Goal: Book appointment/travel/reservation

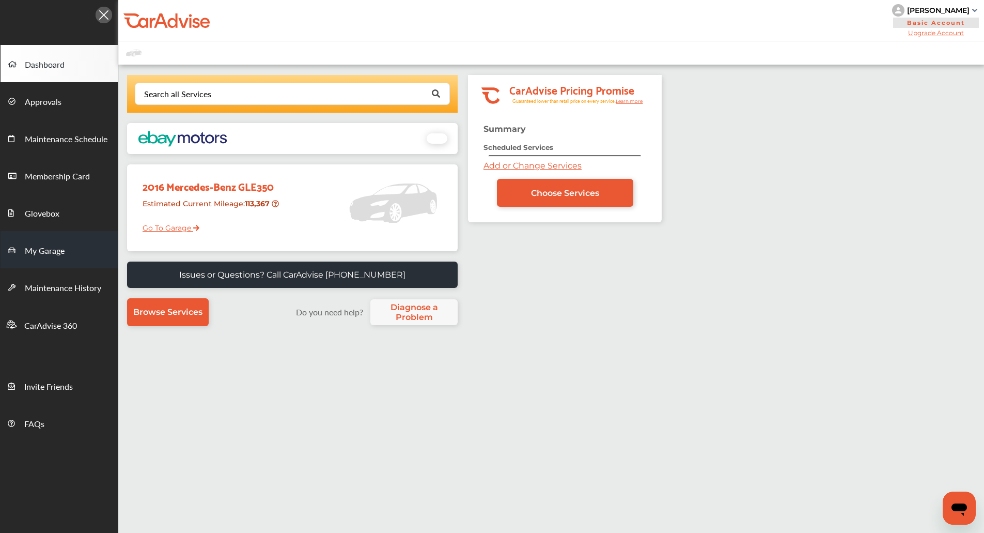
click at [53, 244] on span "My Garage" at bounding box center [45, 250] width 40 height 13
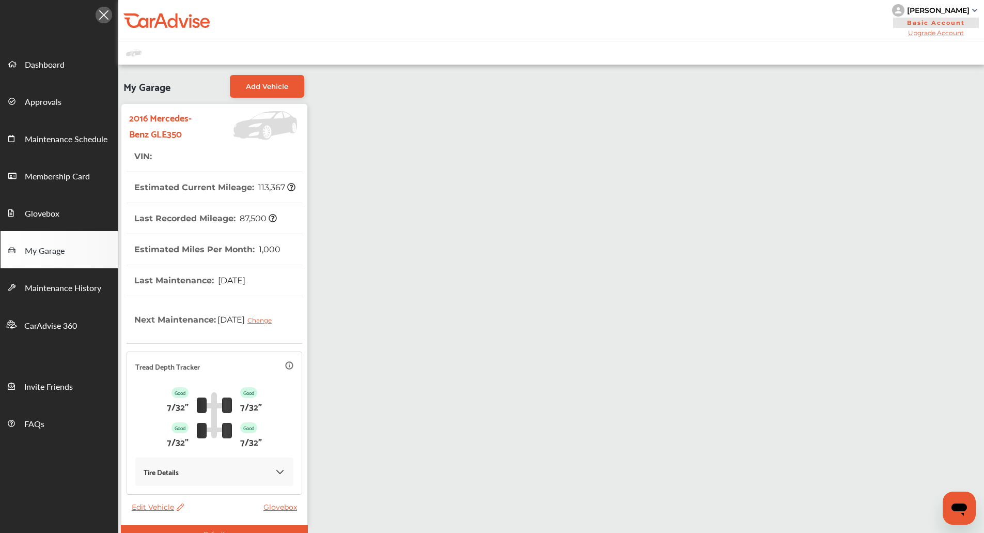
scroll to position [63, 0]
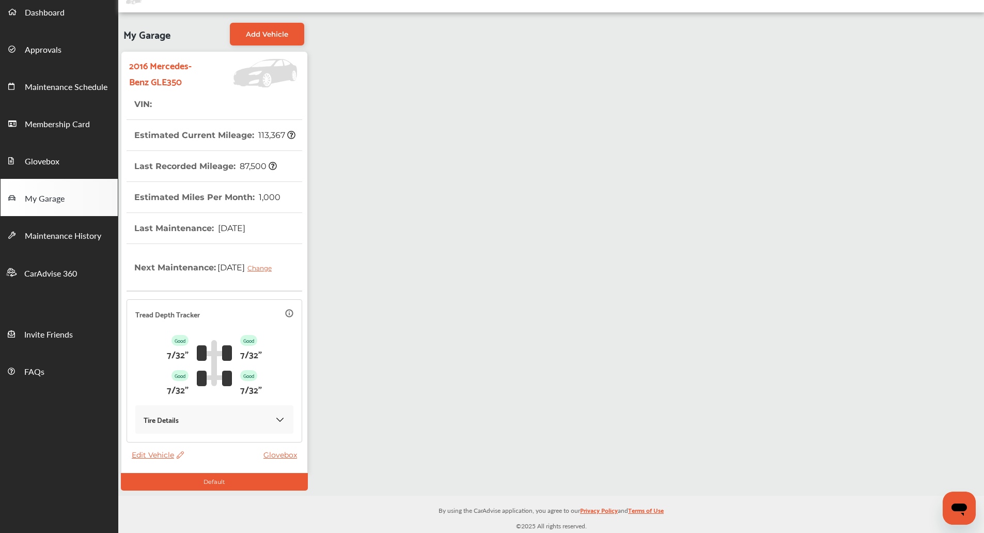
click at [152, 453] on span "Edit Vehicle" at bounding box center [158, 454] width 52 height 9
click at [169, 466] on div "Edit" at bounding box center [198, 464] width 93 height 16
select select "**"
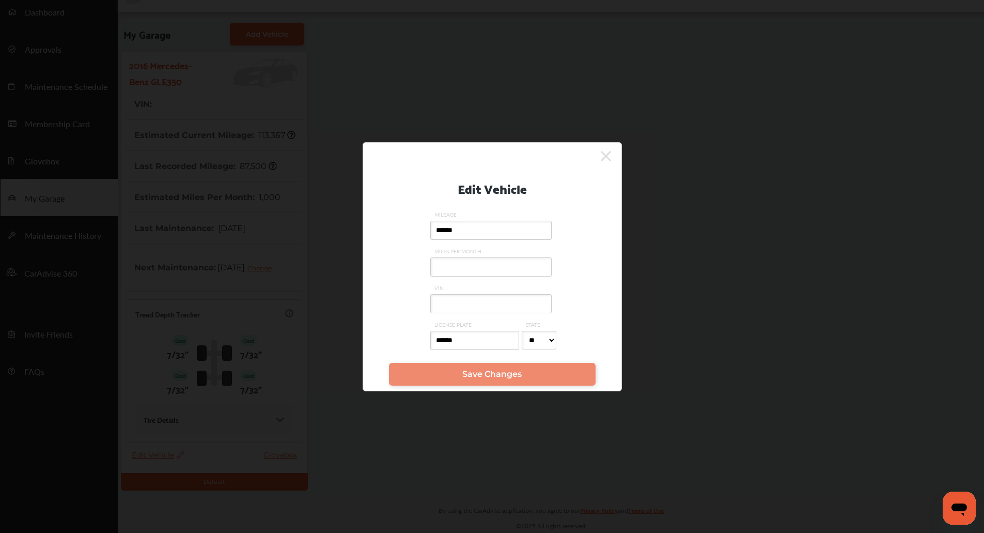
click at [475, 307] on input "VIN" at bounding box center [490, 303] width 121 height 19
paste input "**********"
type input "**********"
click at [456, 340] on input "******" at bounding box center [474, 340] width 89 height 19
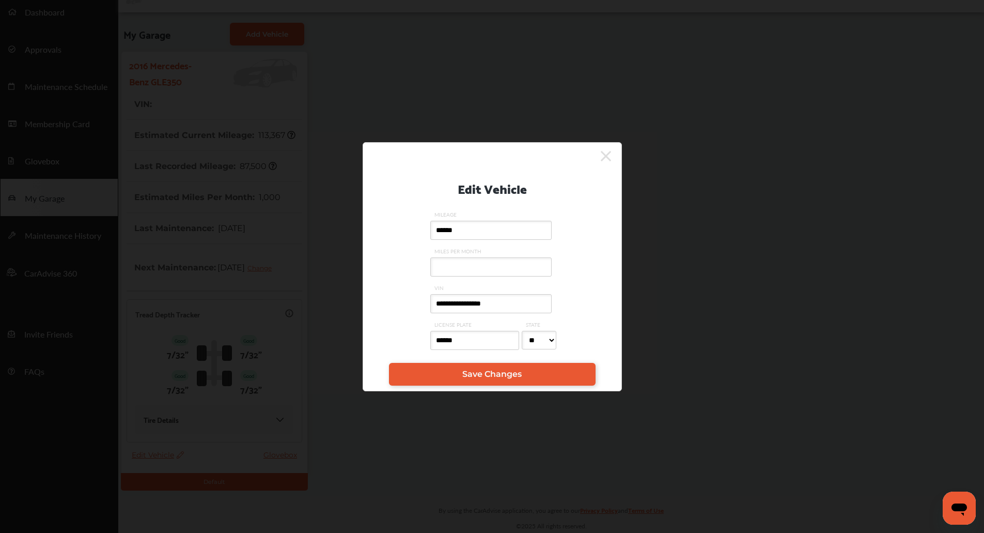
click at [456, 340] on input "******" at bounding box center [474, 340] width 89 height 19
click at [464, 370] on span "Save Changes" at bounding box center [491, 374] width 59 height 10
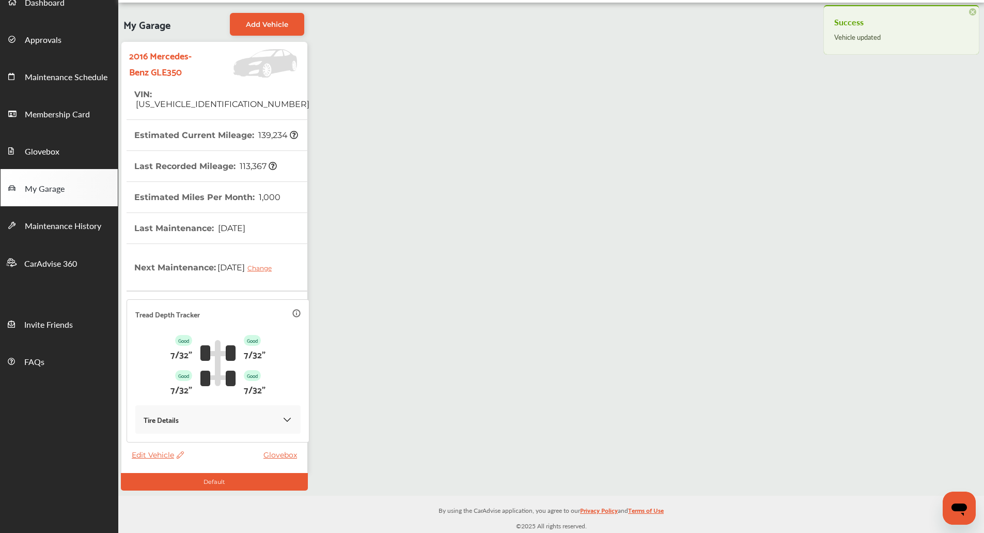
scroll to position [0, 0]
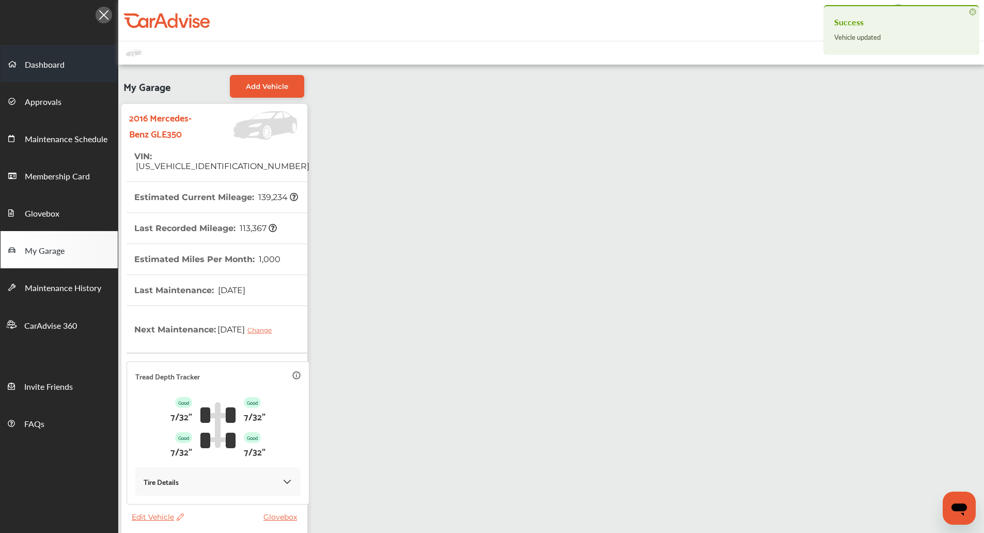
click at [64, 76] on link "Dashboard" at bounding box center [59, 63] width 117 height 37
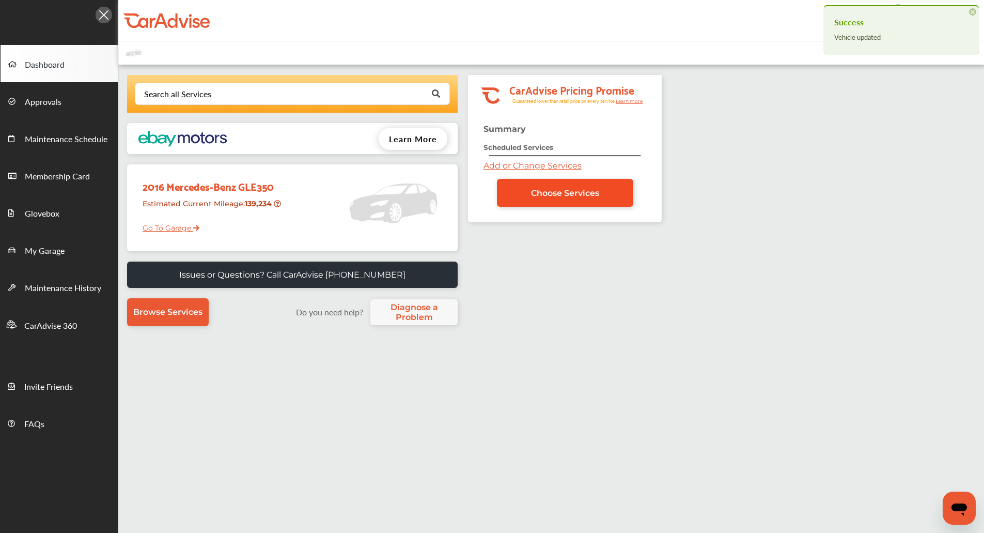
click at [593, 203] on link "Choose Services" at bounding box center [565, 193] width 136 height 28
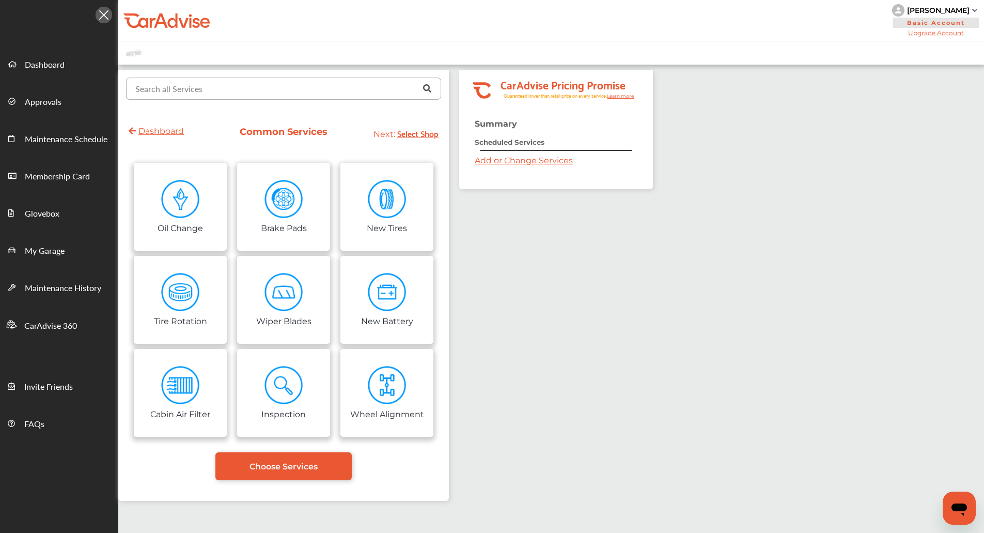
click at [214, 96] on input "text" at bounding box center [281, 88] width 308 height 20
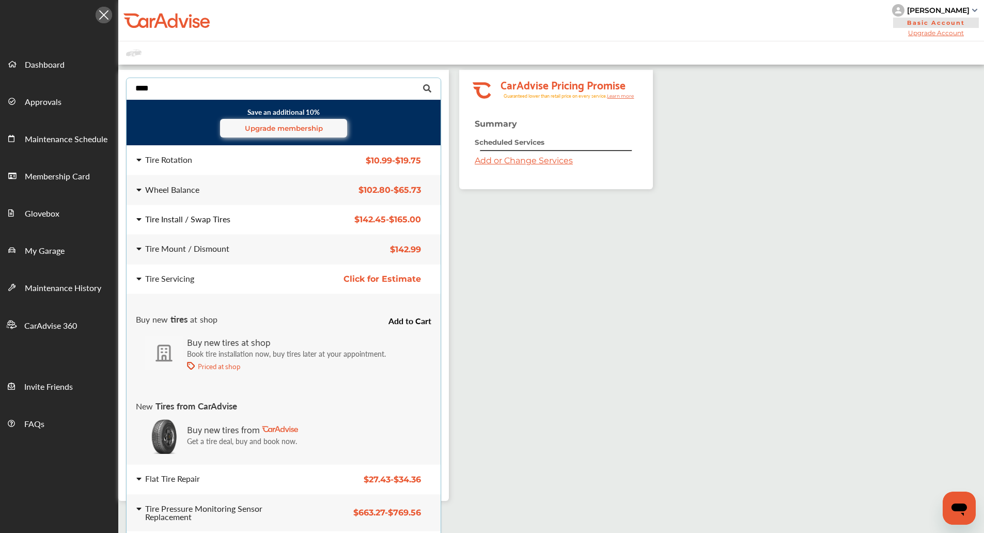
type input "****"
click at [216, 218] on div "Tire Install / Swap Tires" at bounding box center [187, 219] width 85 height 8
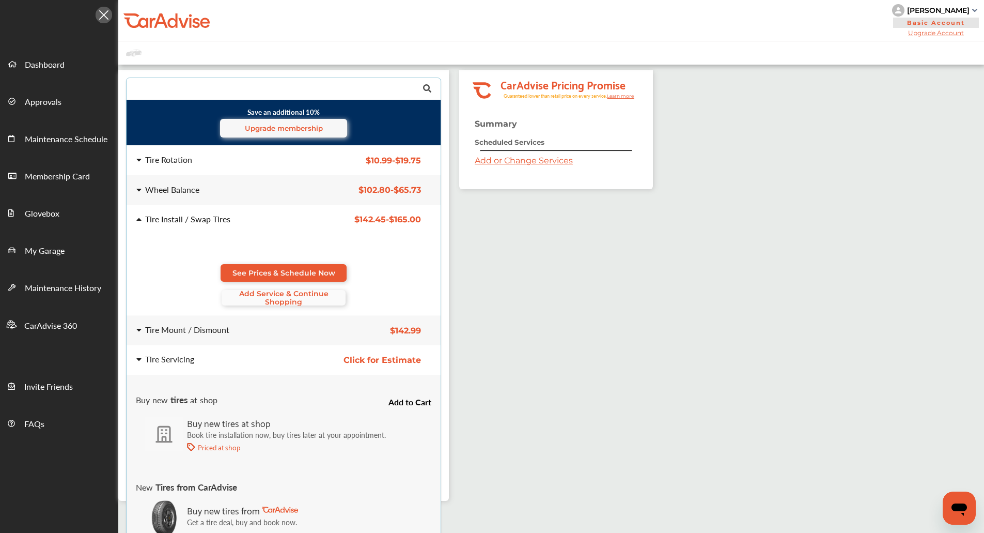
click at [296, 292] on span "Add Service & Continue Shopping" at bounding box center [284, 297] width 124 height 17
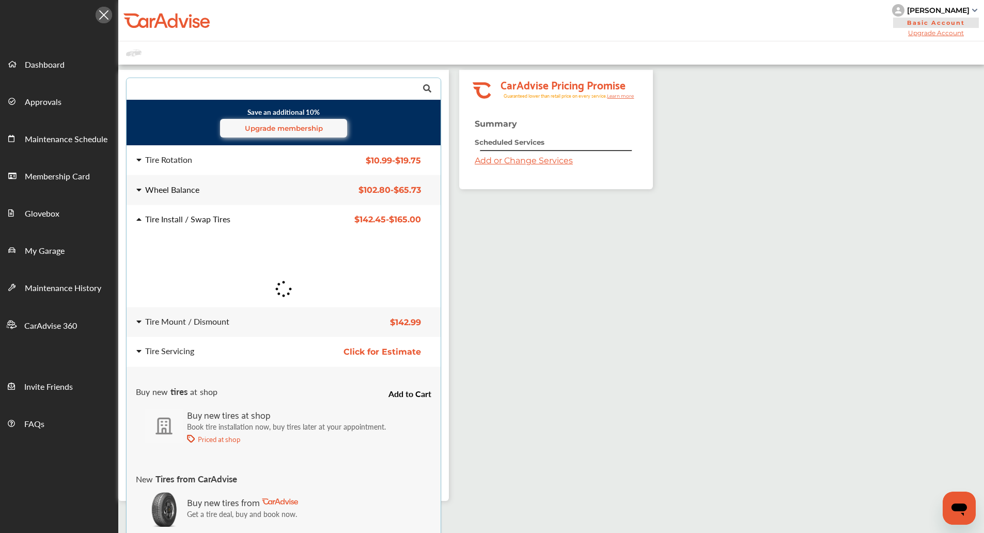
click at [249, 195] on div "Wheel Balance $102.80 - $65.73 Wheel Balance $102.80 - $65.73" at bounding box center [283, 190] width 331 height 29
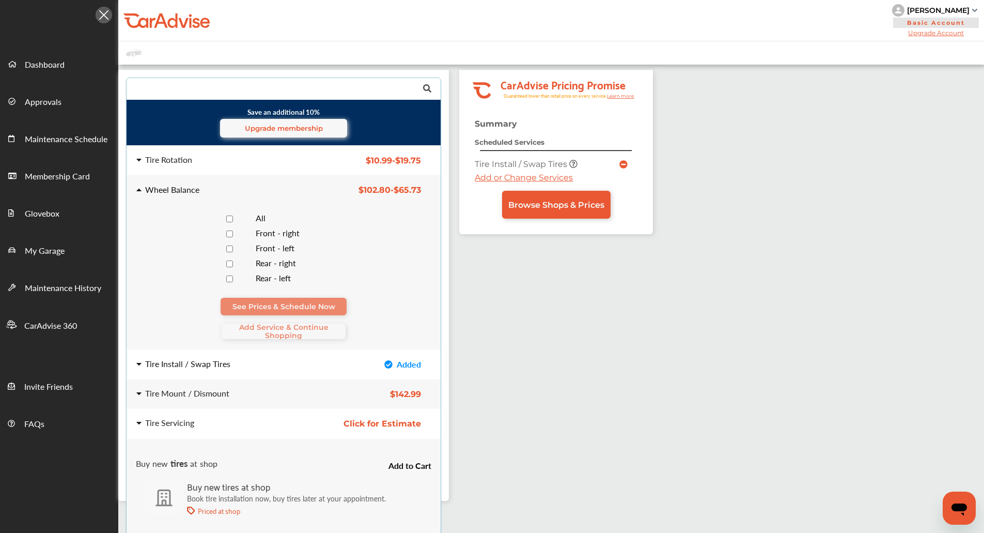
click at [239, 221] on div at bounding box center [229, 219] width 36 height 10
click at [260, 328] on span "Add Service & Continue Shopping" at bounding box center [284, 331] width 124 height 17
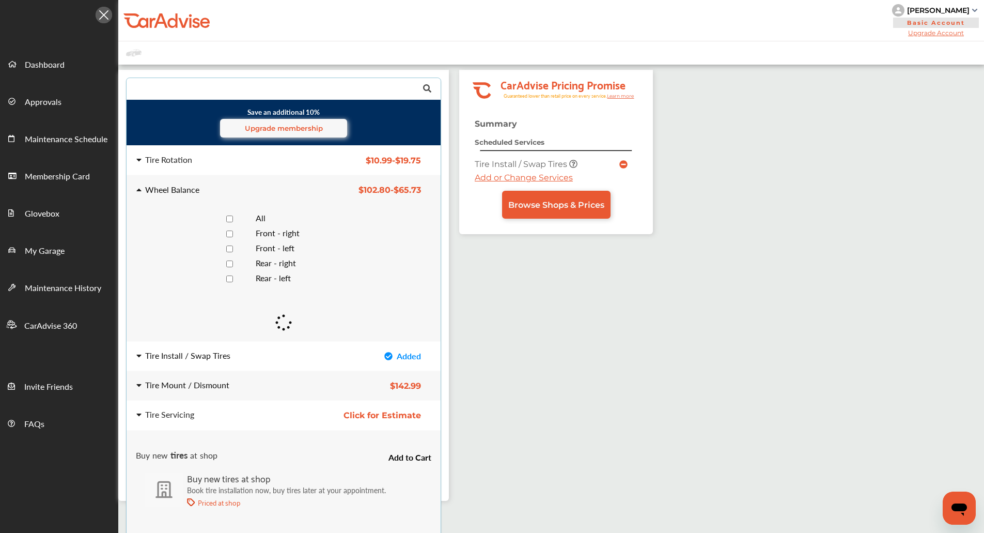
click at [261, 389] on div "Tire Mount / Dismount" at bounding box center [218, 385] width 165 height 8
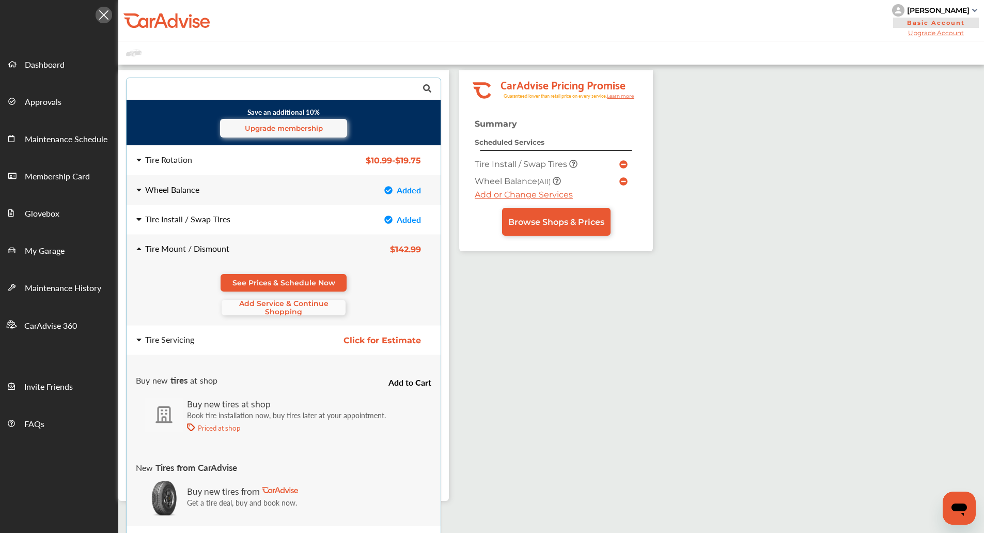
click at [302, 312] on span "Add Service & Continue Shopping" at bounding box center [284, 307] width 124 height 17
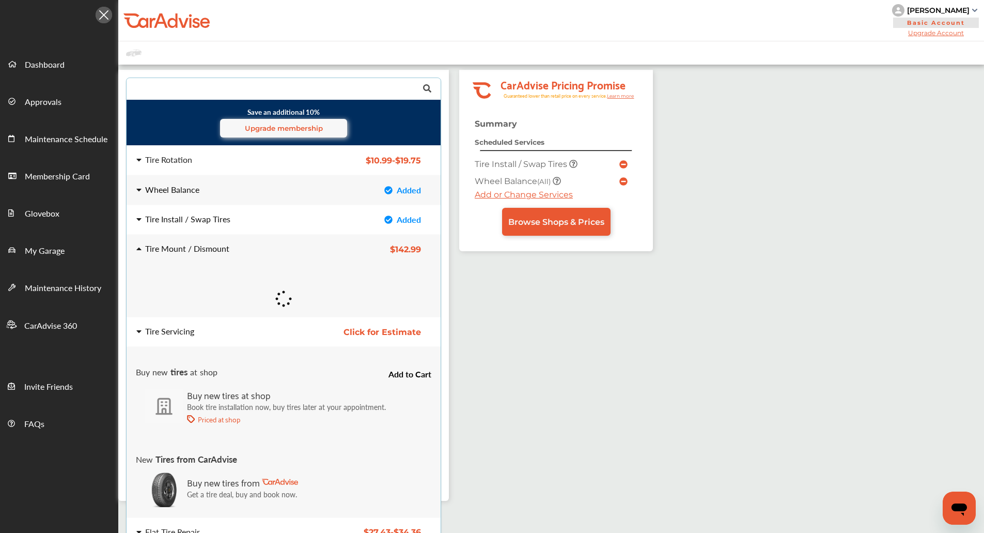
click at [291, 334] on div "Tire Servicing" at bounding box center [218, 331] width 165 height 8
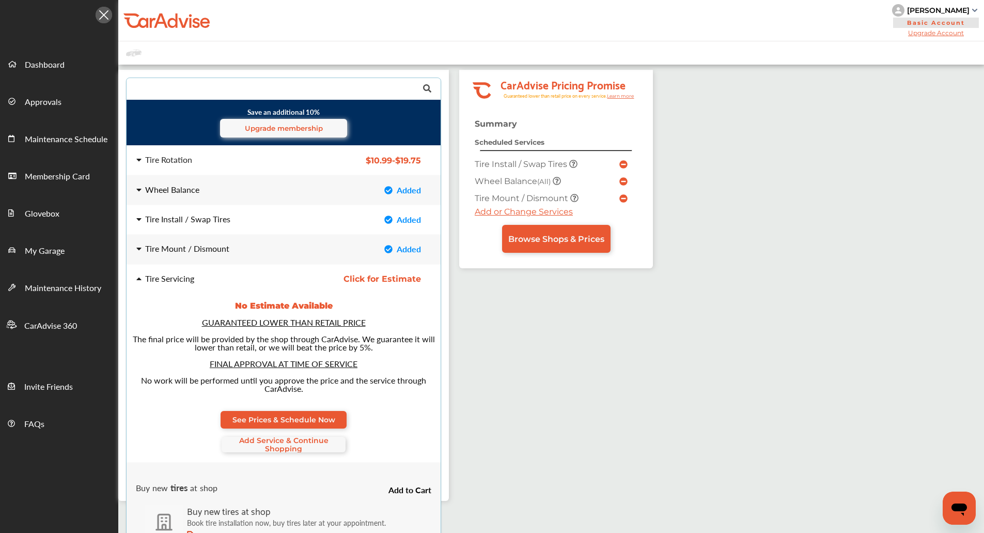
click at [280, 435] on div "See Prices & Schedule Now Add Service & Continue Shopping" at bounding box center [283, 431] width 294 height 41
click at [279, 437] on span "Add Service & Continue Shopping" at bounding box center [284, 444] width 124 height 17
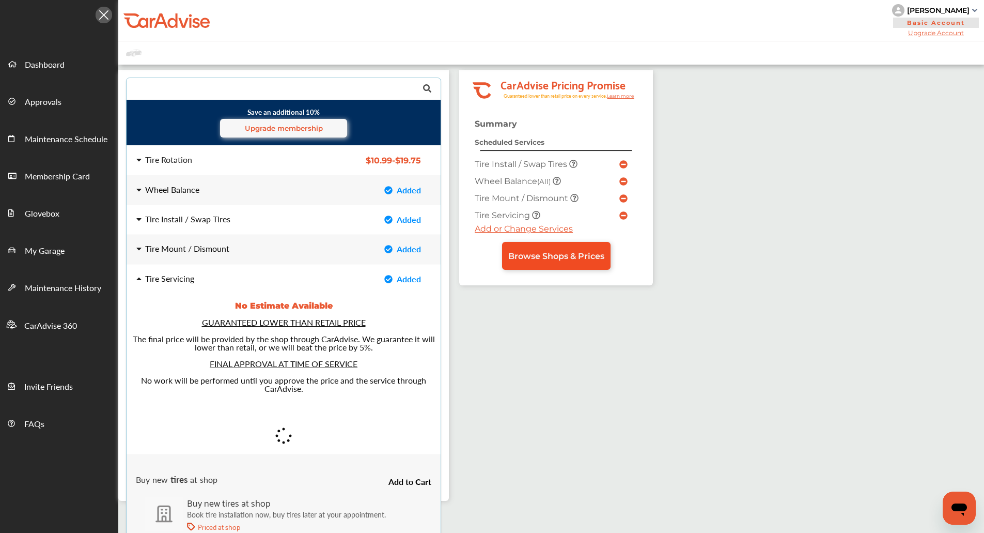
click at [539, 260] on span "Browse Shops & Prices" at bounding box center [556, 256] width 96 height 10
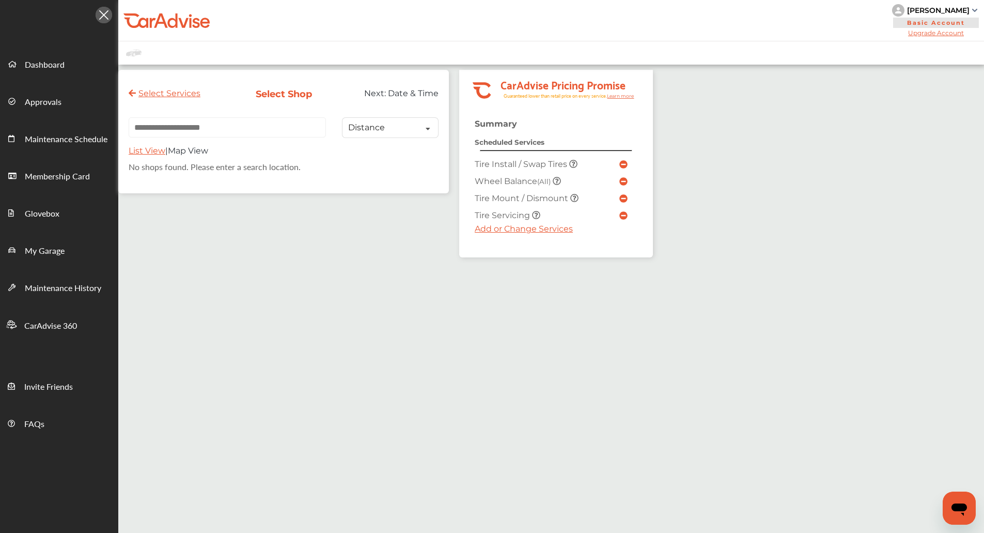
click at [223, 132] on input "text" at bounding box center [227, 127] width 197 height 20
type input "*****"
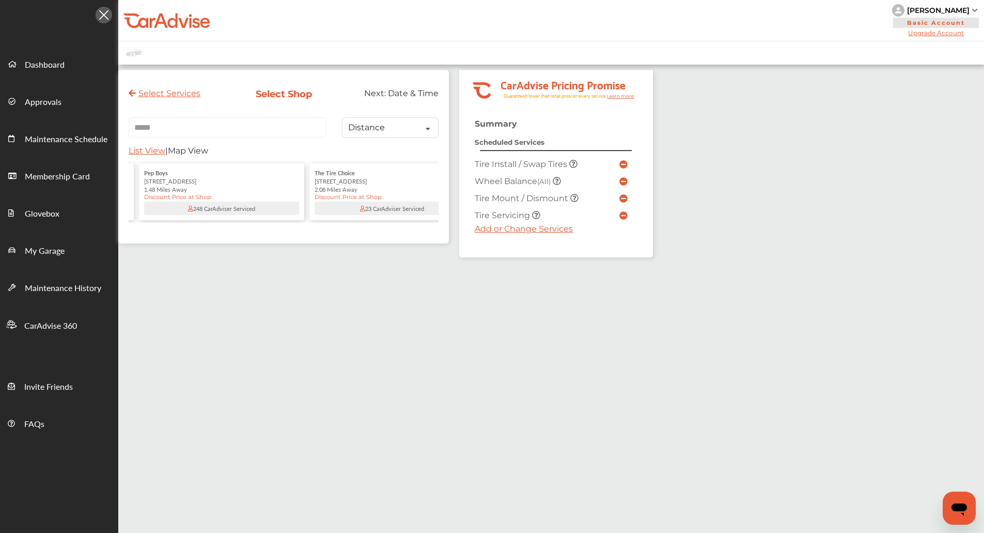
scroll to position [0, 332]
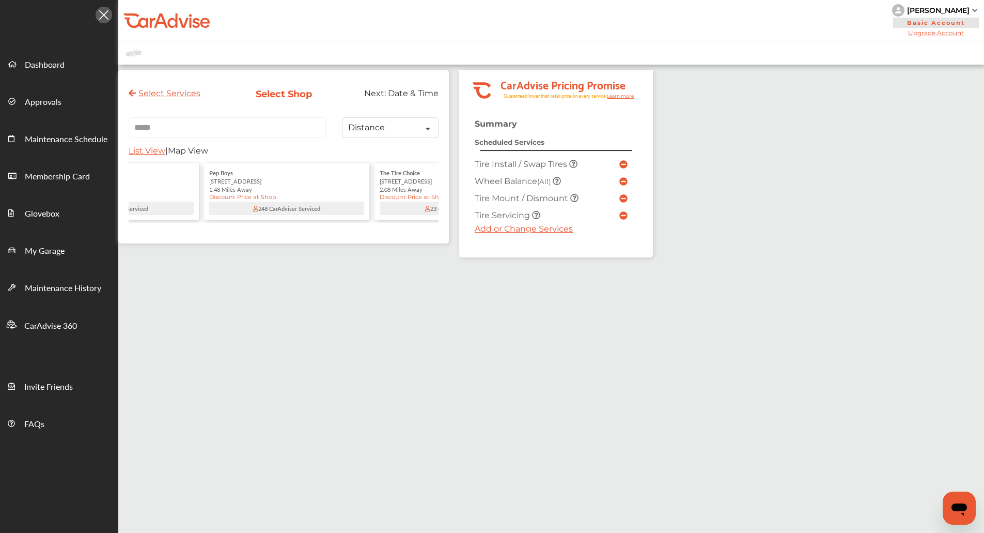
click at [263, 190] on div "1.48 Miles Away" at bounding box center [286, 189] width 155 height 8
click at [349, 188] on link "Select" at bounding box center [340, 185] width 49 height 18
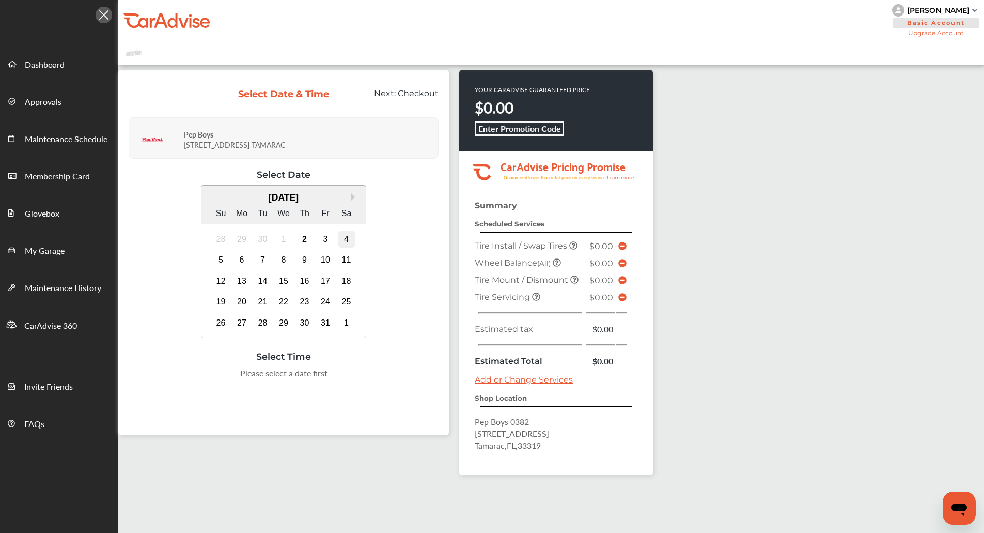
click at [340, 233] on div "4" at bounding box center [346, 239] width 17 height 17
click at [174, 381] on div "8:00 AM" at bounding box center [179, 376] width 49 height 19
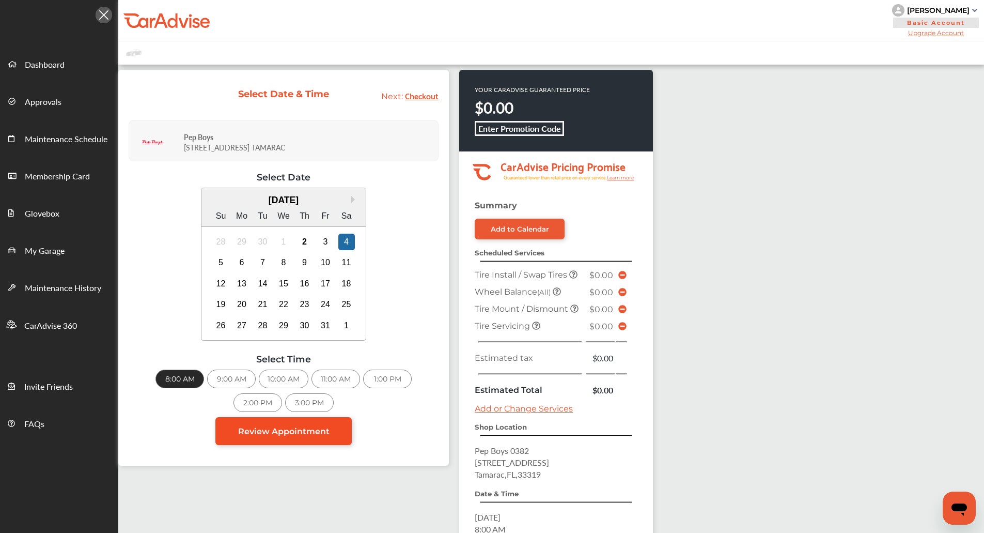
click at [302, 438] on link "Review Appointment" at bounding box center [283, 431] width 136 height 28
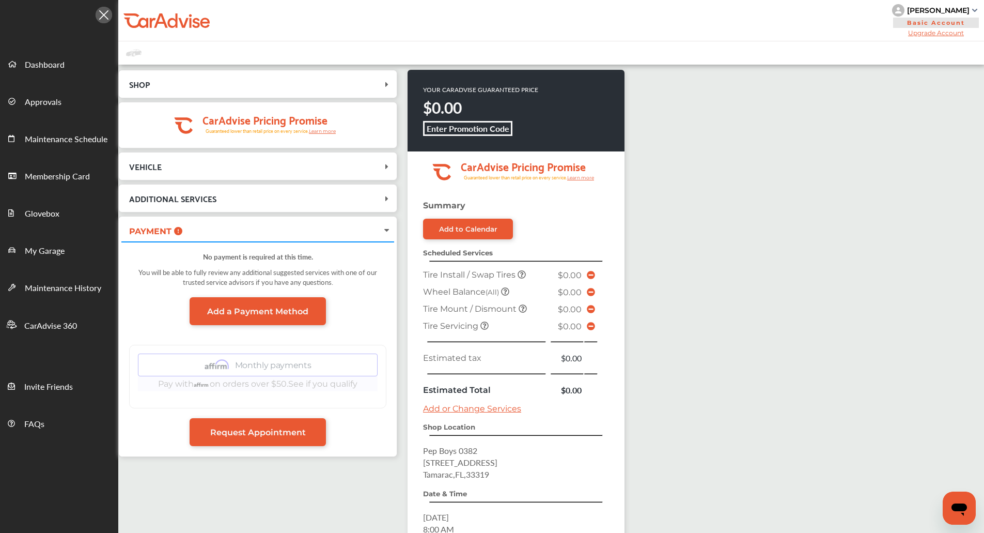
click at [302, 438] on link "Request Appointment" at bounding box center [258, 432] width 136 height 28
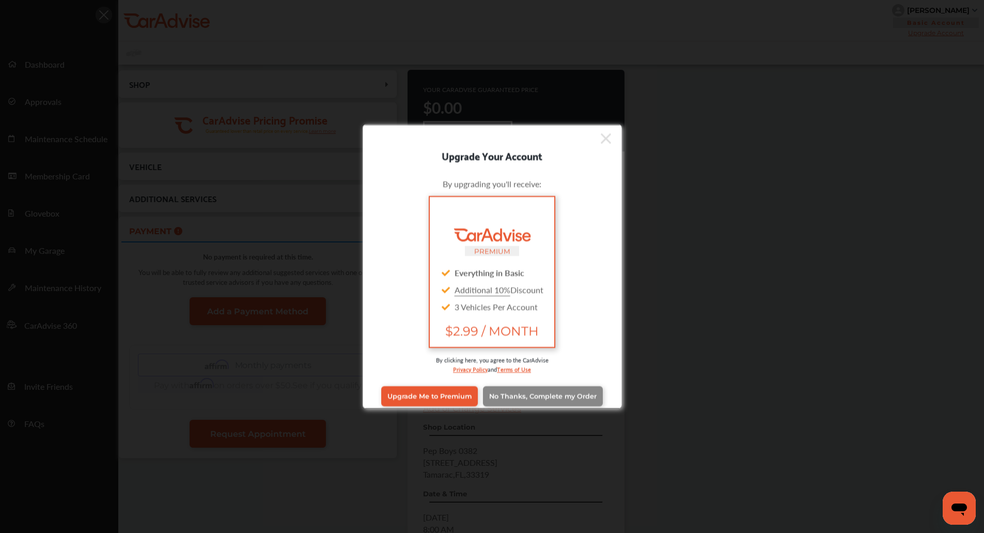
click at [534, 386] on link "No Thanks, Complete my Order" at bounding box center [543, 396] width 120 height 20
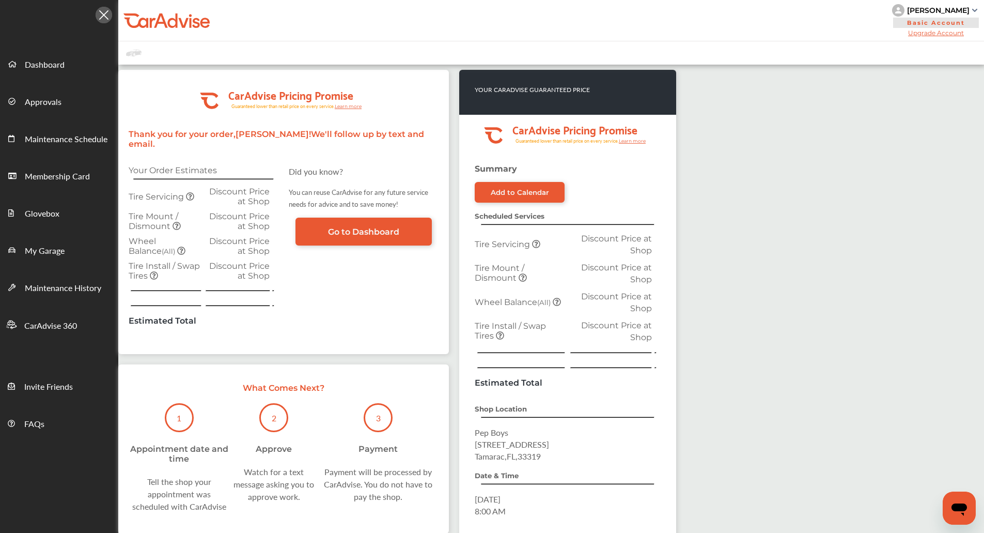
scroll to position [139, 0]
